Goal: Task Accomplishment & Management: Use online tool/utility

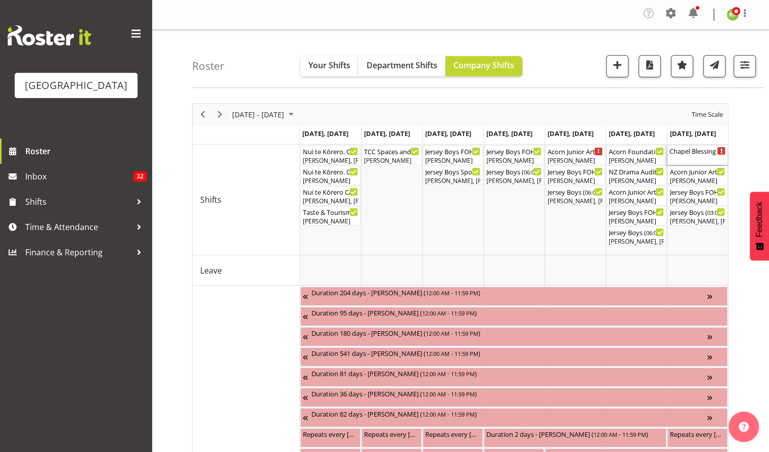
click at [700, 158] on div "Chapel Blessing ( 09:00 AM - 01:00 PM )" at bounding box center [698, 155] width 56 height 19
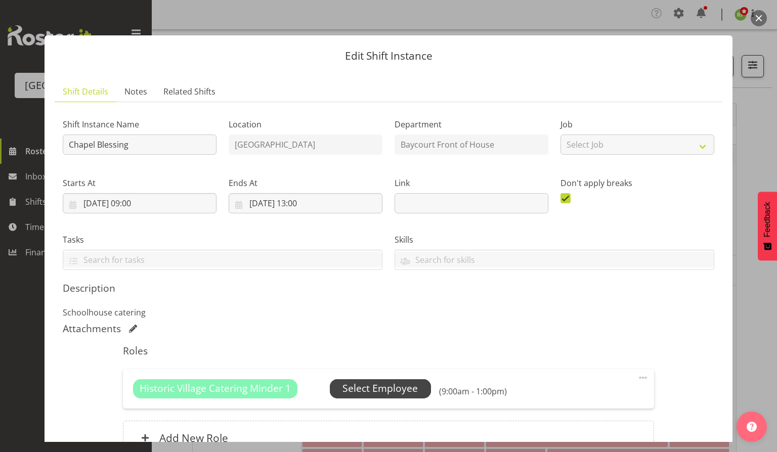
click at [387, 387] on span "Select Employee" at bounding box center [379, 388] width 75 height 15
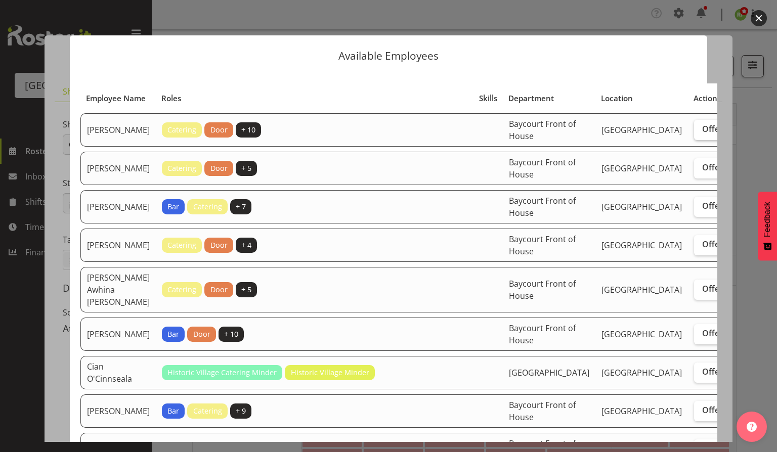
click at [702, 134] on span "Offer" at bounding box center [712, 129] width 21 height 10
click at [694, 132] on input "Offer" at bounding box center [697, 129] width 7 height 7
checkbox input "true"
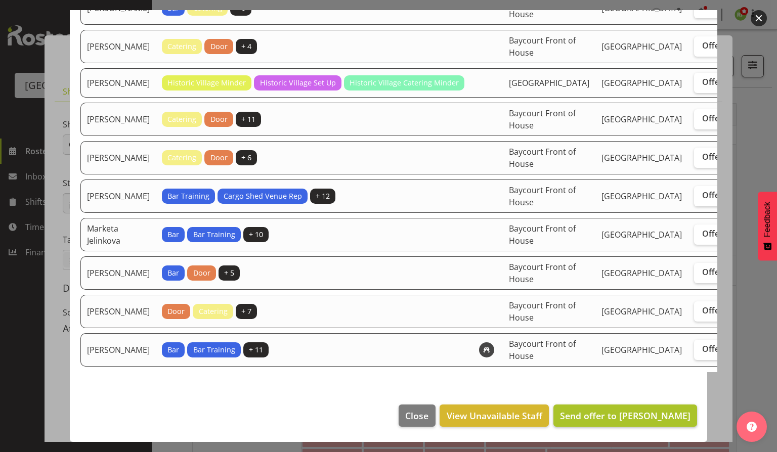
scroll to position [763, 0]
click at [601, 424] on button "Send offer to [PERSON_NAME]" at bounding box center [625, 416] width 144 height 22
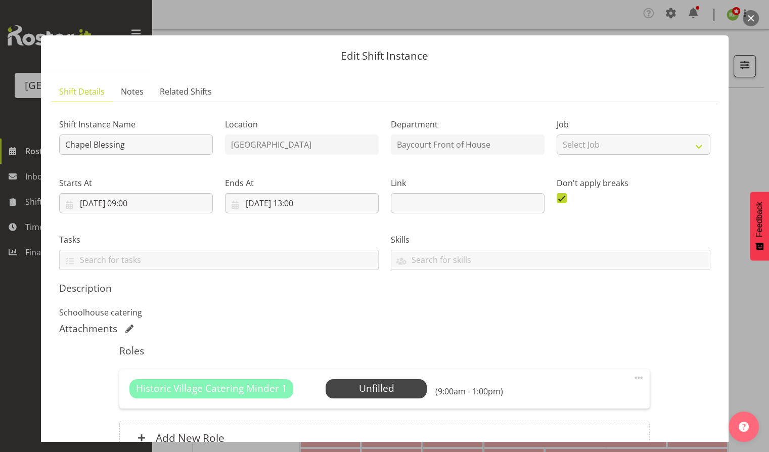
click at [751, 17] on button "button" at bounding box center [751, 18] width 16 height 16
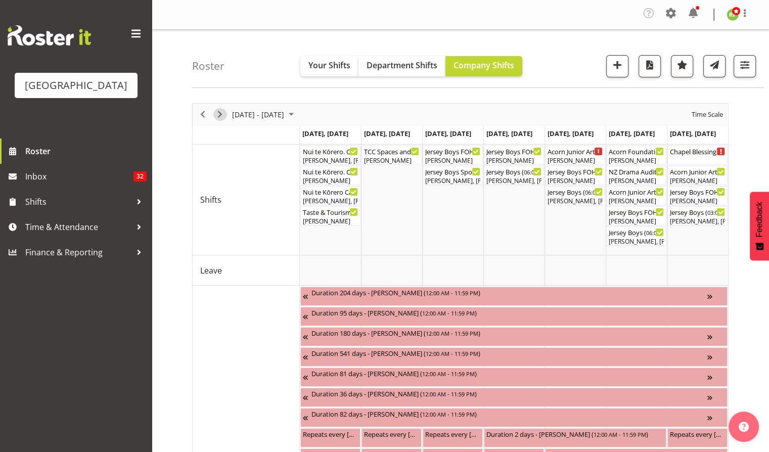
click at [222, 116] on span "Next" at bounding box center [220, 114] width 12 height 13
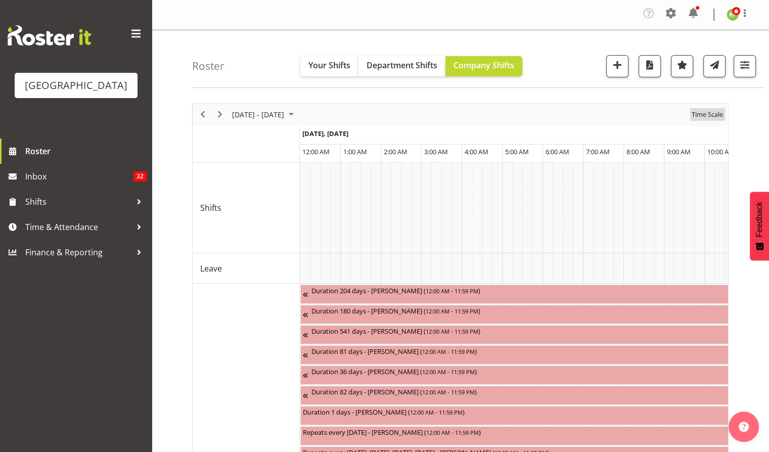
click at [708, 115] on span "Time Scale" at bounding box center [707, 114] width 33 height 13
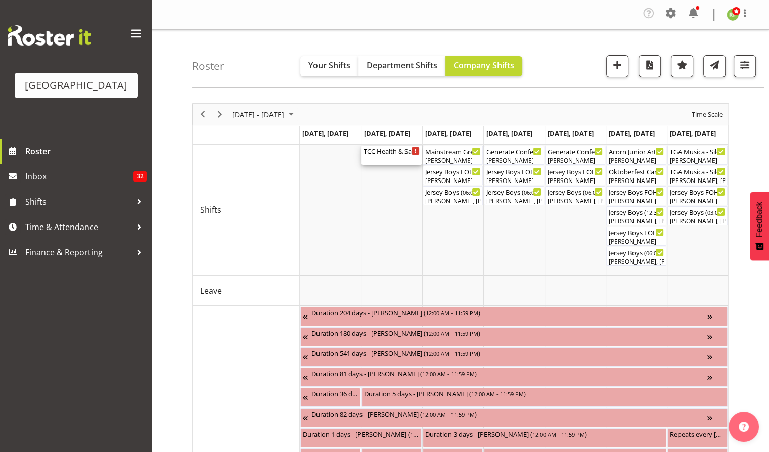
click at [388, 157] on div "TCC Health & Safety Training. School House ( 08:00 AM - 04:30 PM )" at bounding box center [392, 155] width 56 height 19
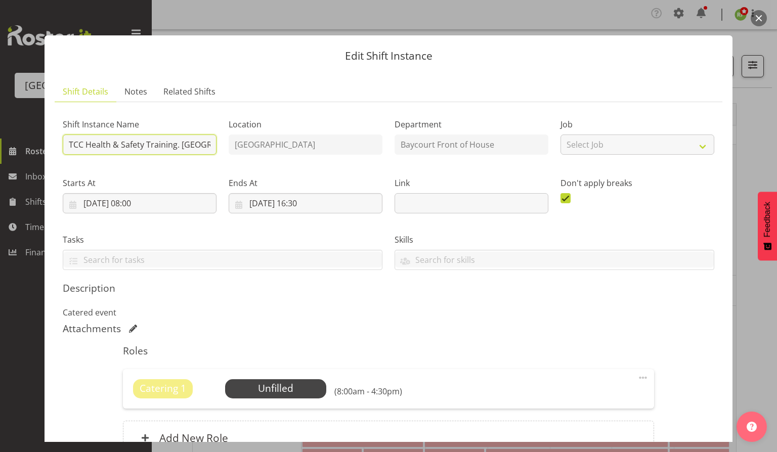
scroll to position [0, 23]
click at [257, 151] on div "Shift Instance Name TCC Health & Safety Training. School House Location [GEOGRA…" at bounding box center [388, 190] width 663 height 172
click at [195, 151] on input "TCC Health & Safety Training. [GEOGRAPHIC_DATA]" at bounding box center [140, 145] width 154 height 20
click at [291, 341] on div "Roles Catering 1 Unfilled Select Employee (8:00am - 4:30pm) Edit Cover Role Del…" at bounding box center [388, 403] width 543 height 128
drag, startPoint x: 67, startPoint y: 141, endPoint x: 237, endPoint y: 156, distance: 170.6
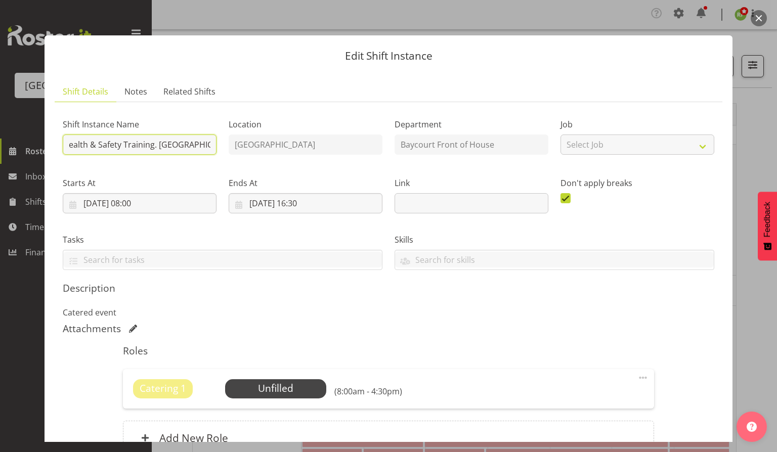
click at [237, 156] on div "Shift Instance Name TCC Health & Safety Training. School House Location [GEOGRA…" at bounding box center [388, 190] width 663 height 172
